Goal: Task Accomplishment & Management: Complete application form

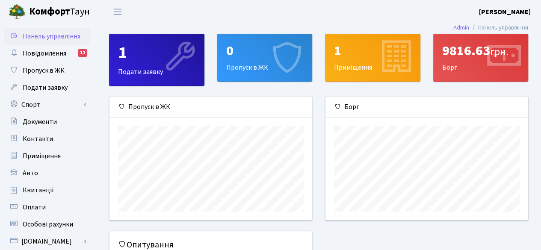
scroll to position [123, 203]
click at [268, 61] on icon at bounding box center [287, 57] width 41 height 41
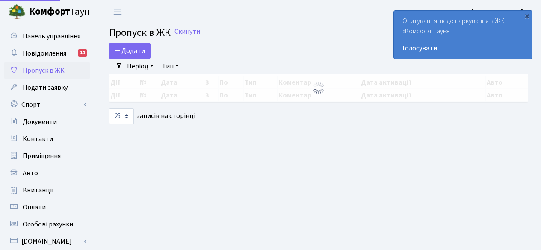
select select "25"
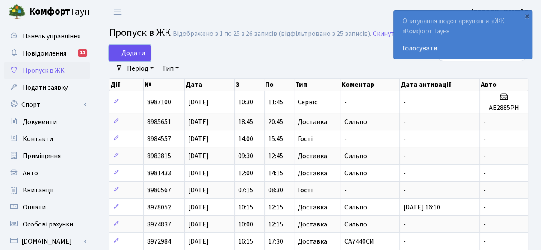
click at [137, 52] on span "Додати" at bounding box center [130, 52] width 30 height 9
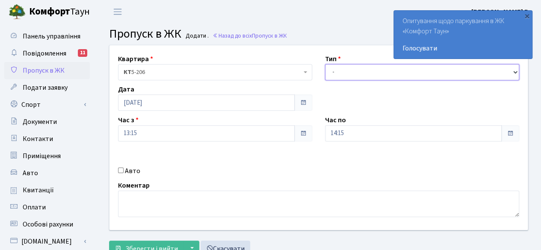
click at [378, 71] on select "- Доставка Таксі Гості Сервіс" at bounding box center [422, 72] width 194 height 16
select select "2"
click at [325, 64] on select "- Доставка Таксі Гості Сервіс" at bounding box center [422, 72] width 194 height 16
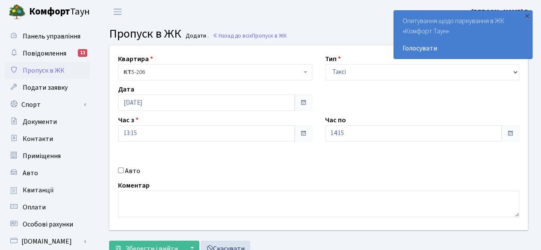
click at [121, 171] on input "Авто" at bounding box center [121, 171] width 6 height 6
checkbox input "true"
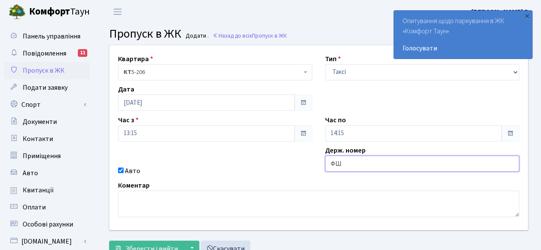
type input "Ф"
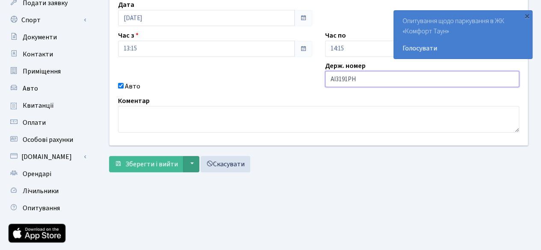
scroll to position [85, 0]
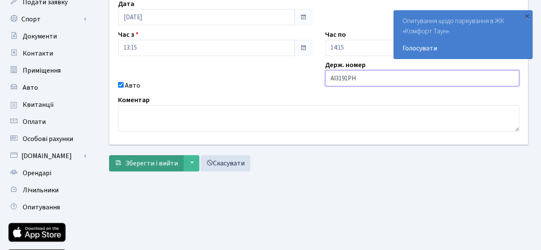
type input "АІ3191РН"
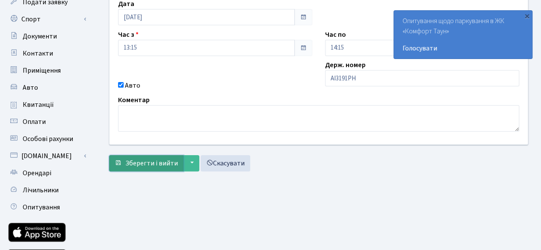
click at [140, 161] on span "Зберегти і вийти" at bounding box center [151, 163] width 53 height 9
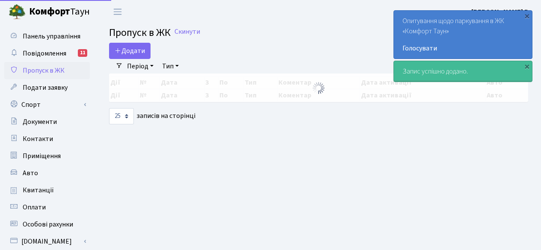
select select "25"
